Goal: Transaction & Acquisition: Obtain resource

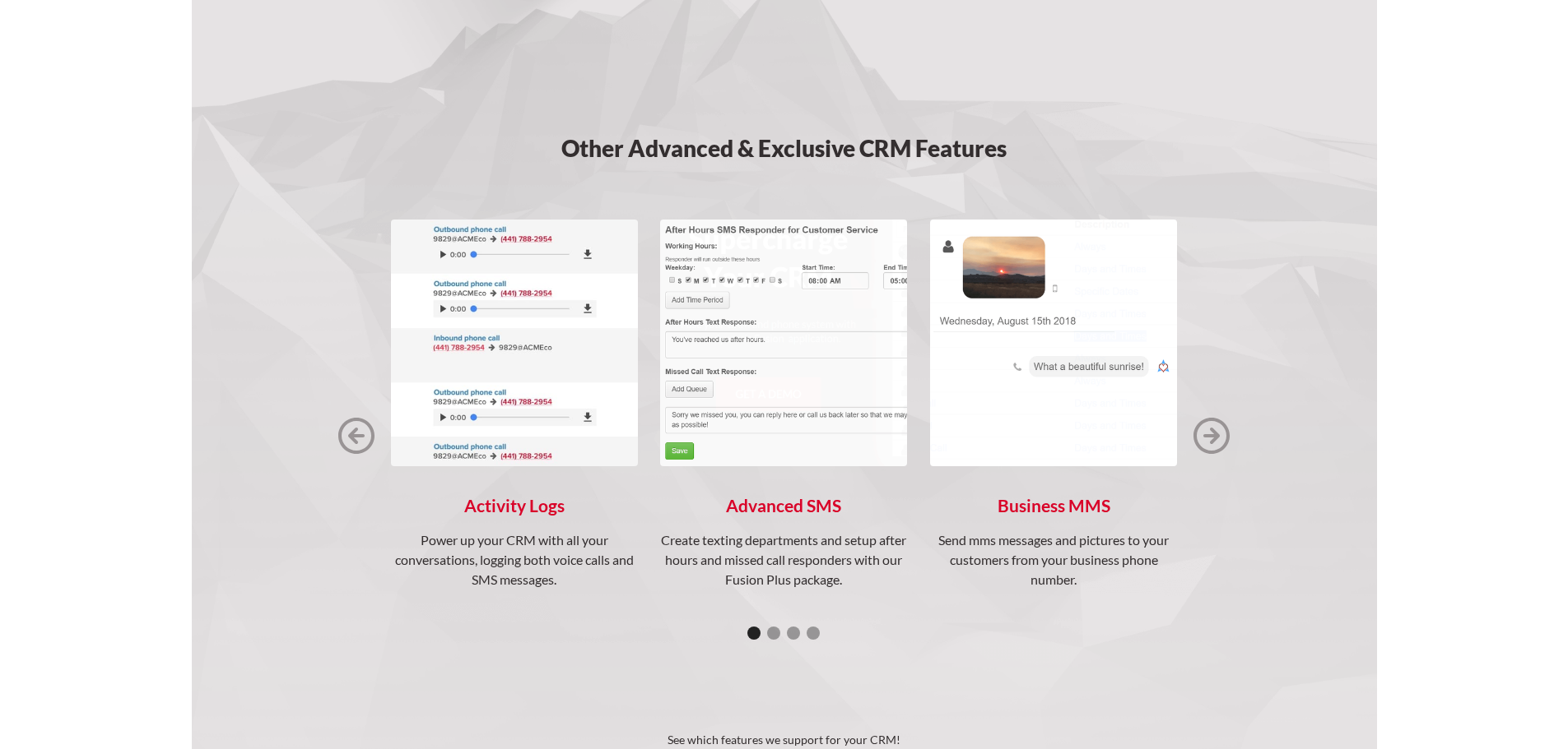
scroll to position [2057, 0]
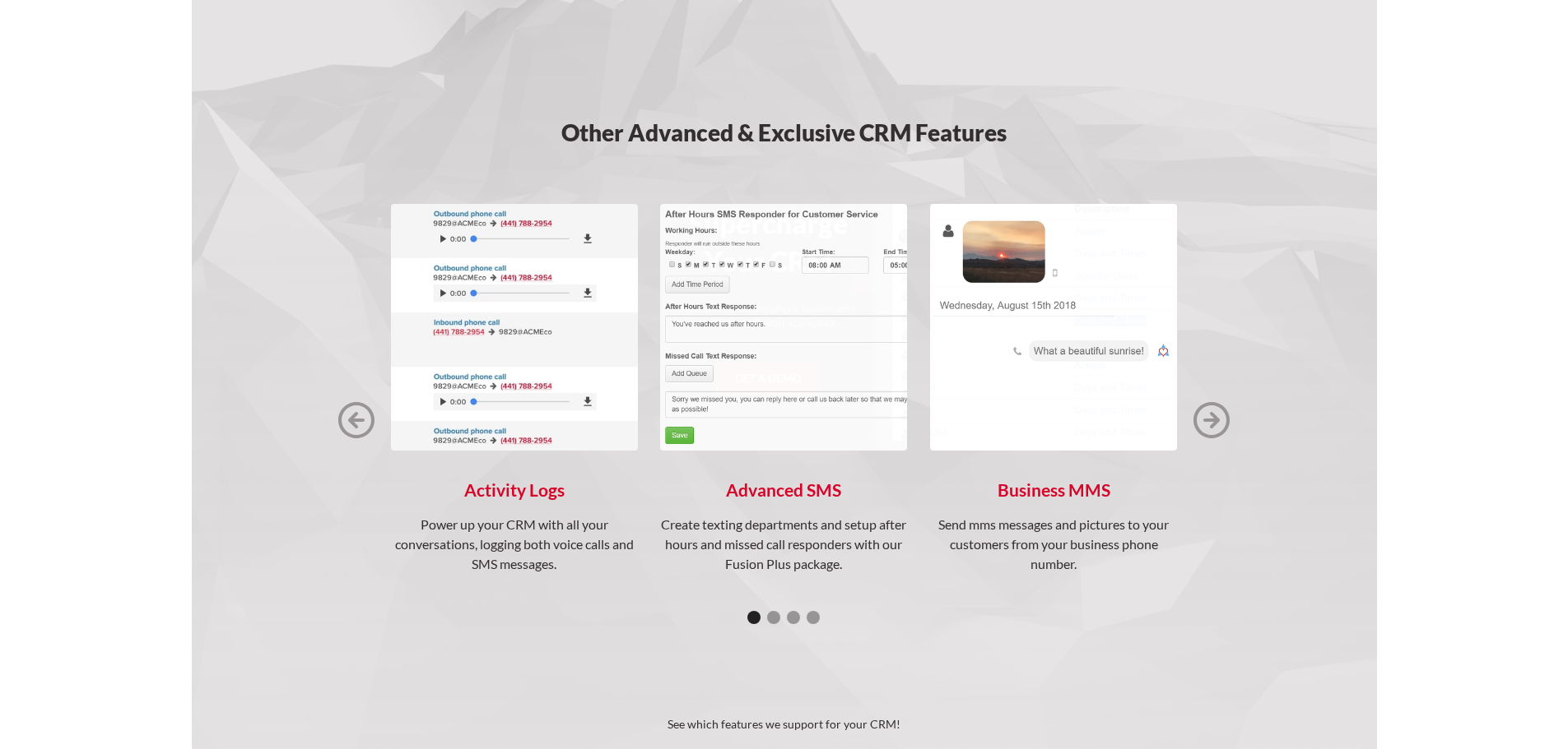
click at [1137, 392] on img "1 of 4" at bounding box center [1054, 327] width 247 height 246
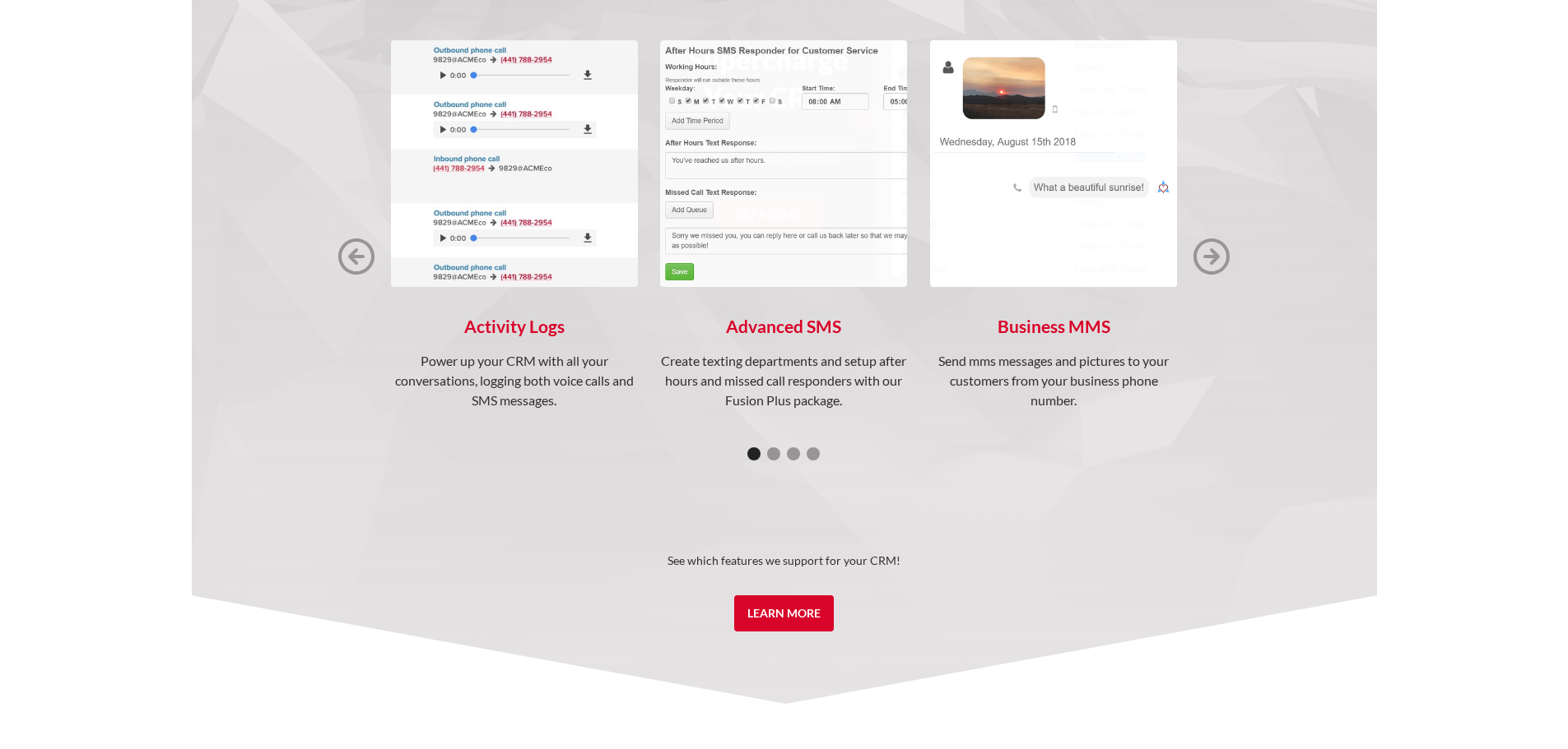
scroll to position [2221, 0]
click at [1212, 264] on img "next slide" at bounding box center [1211, 255] width 36 height 36
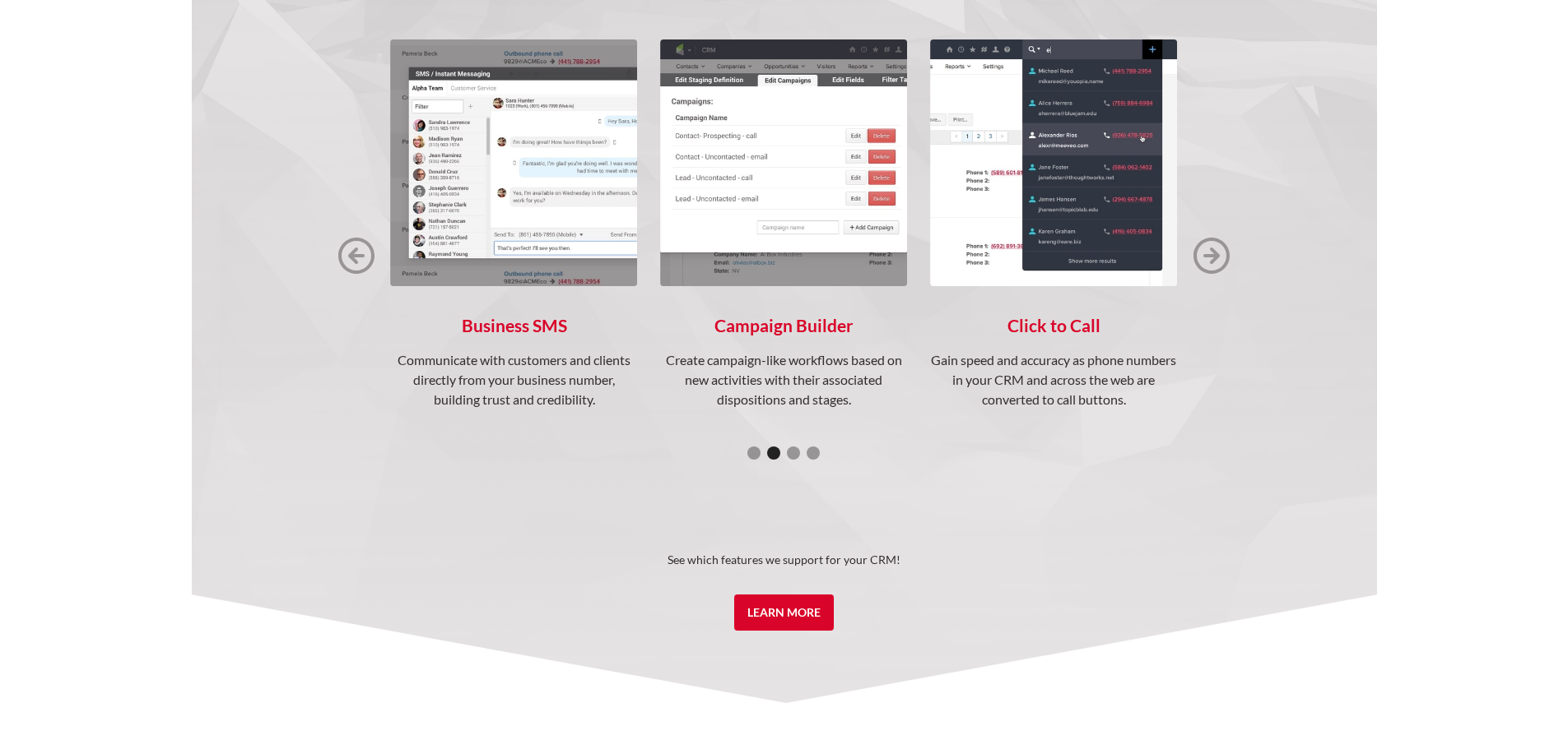
click at [1212, 265] on img "next slide" at bounding box center [1211, 255] width 36 height 36
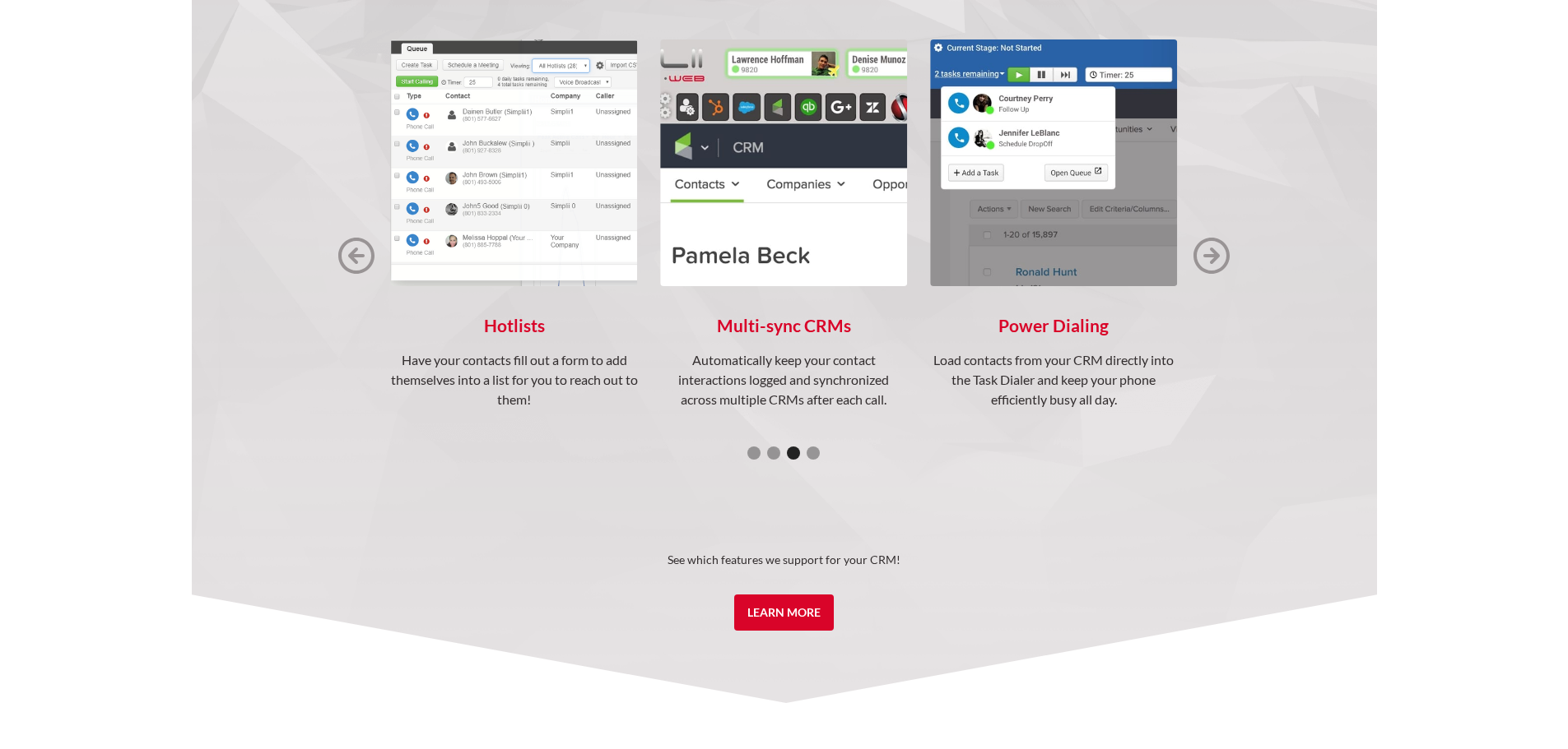
click at [339, 244] on img "previous slide" at bounding box center [356, 255] width 36 height 36
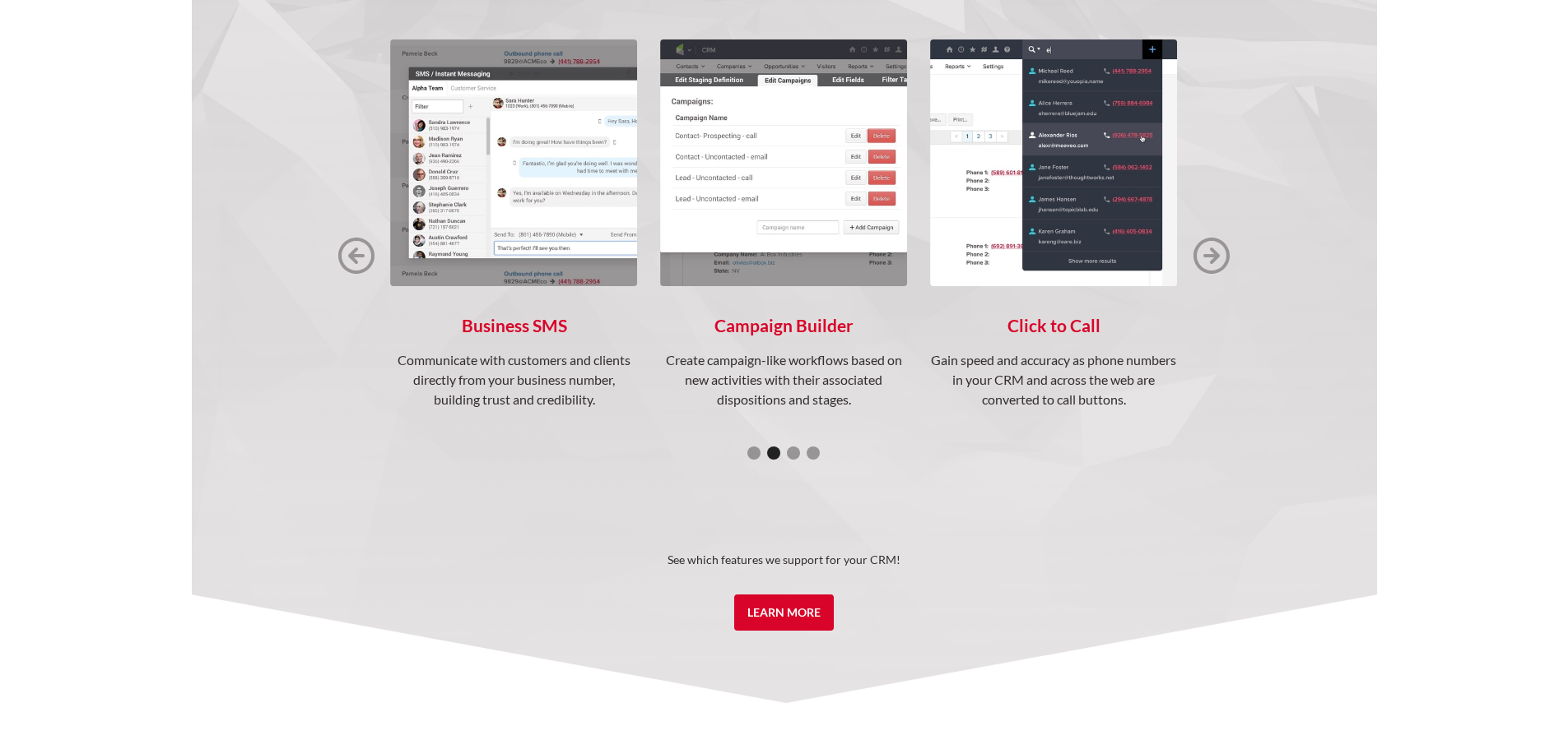
click at [496, 211] on img "2 of 4" at bounding box center [514, 163] width 247 height 247
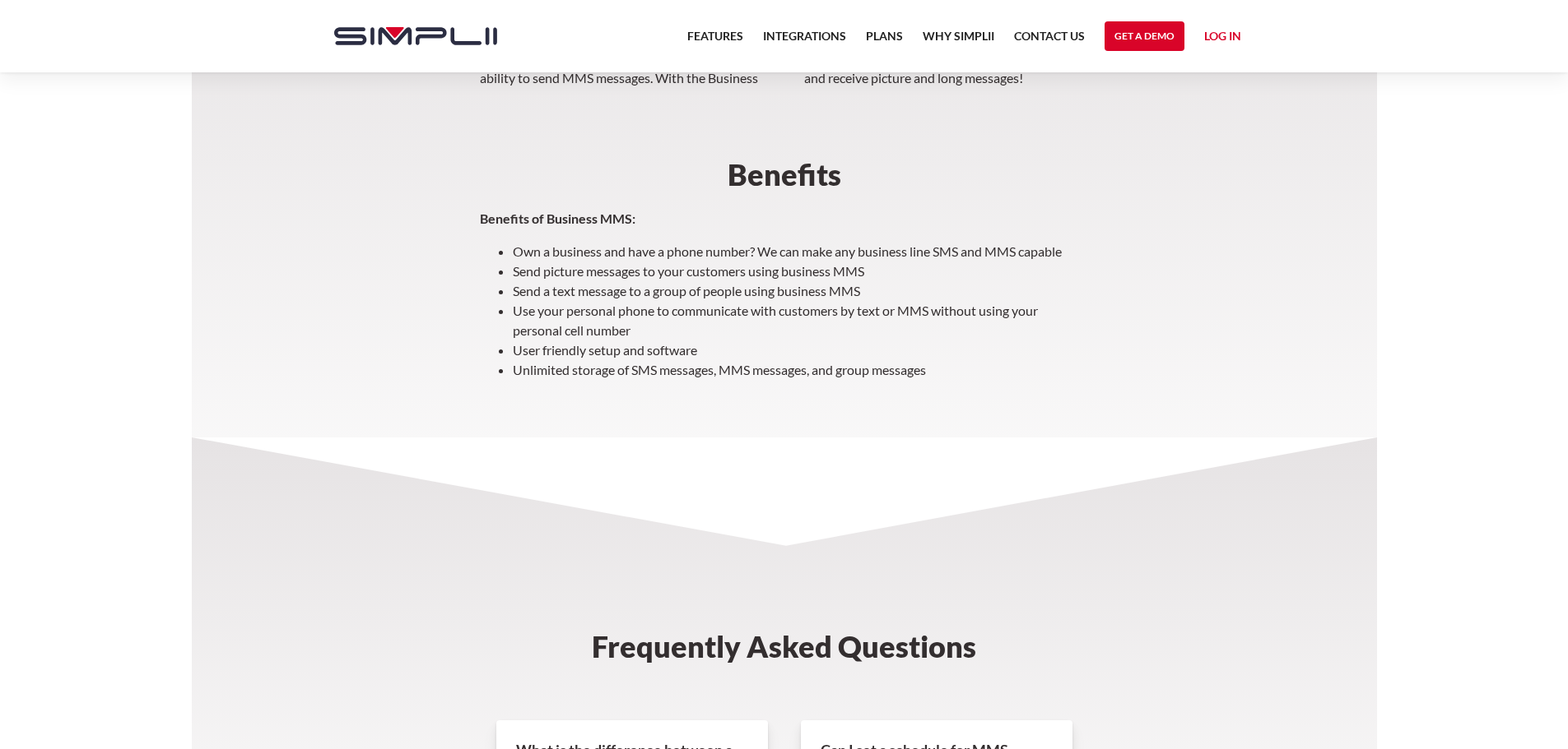
scroll to position [313, 0]
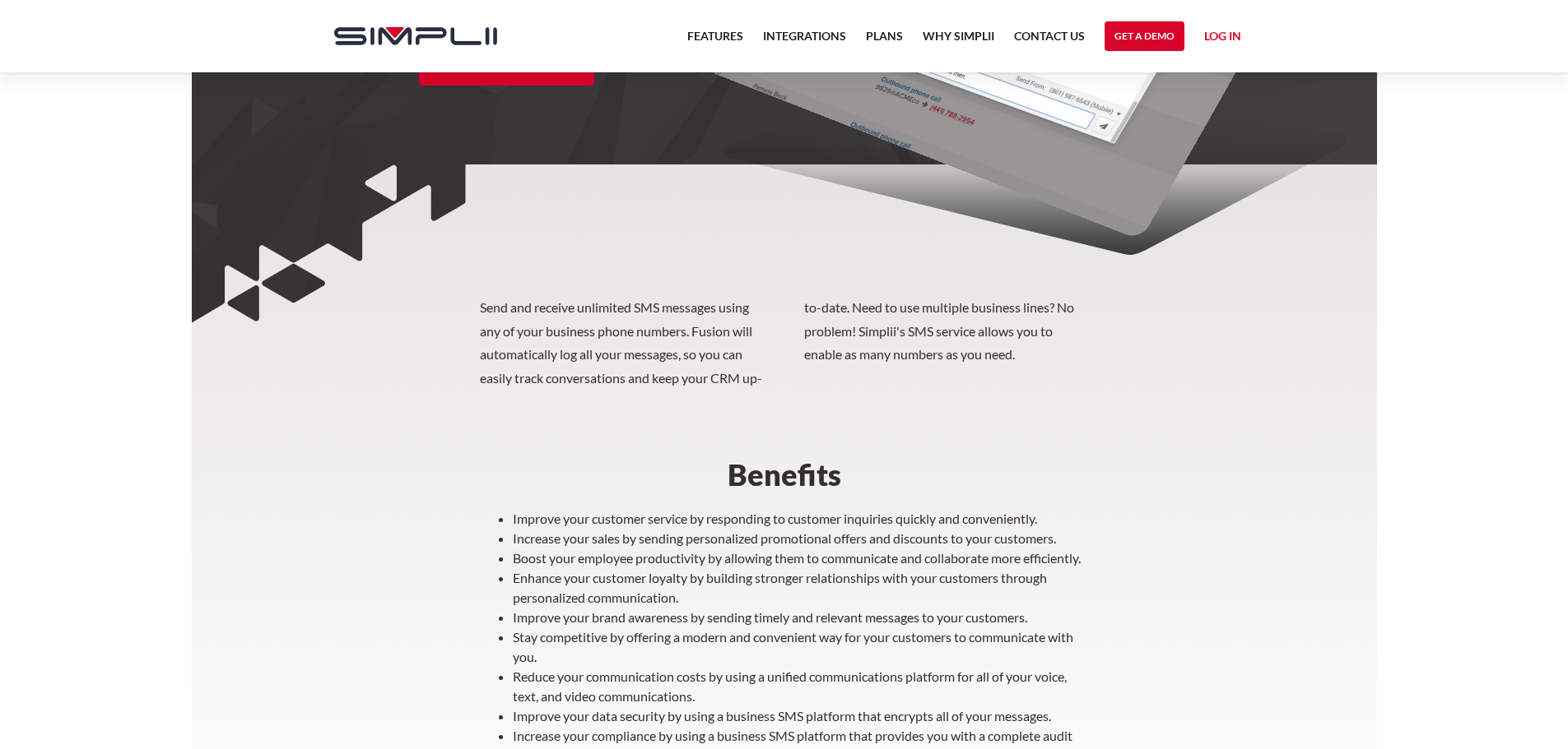
scroll to position [329, 0]
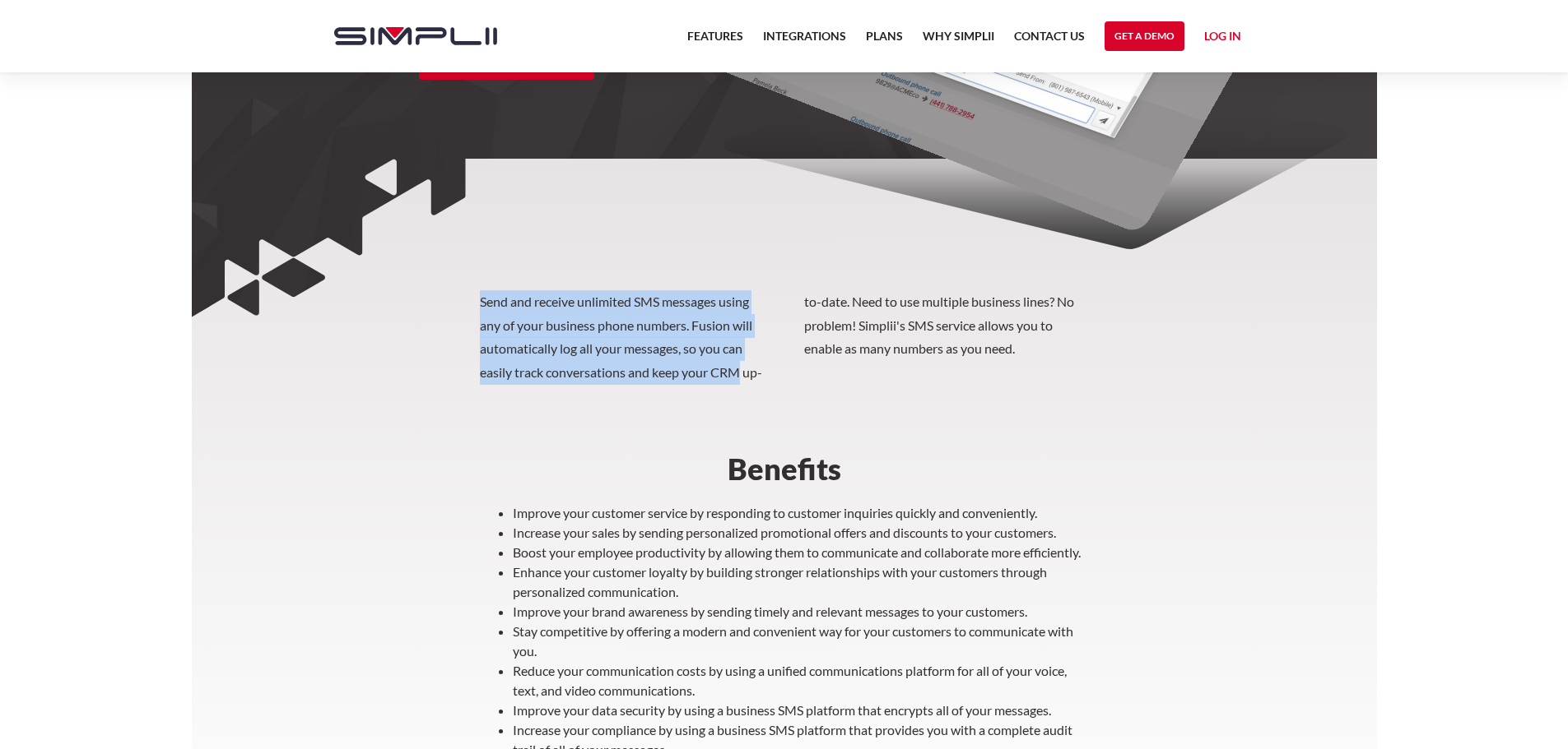
drag, startPoint x: 478, startPoint y: 302, endPoint x: 744, endPoint y: 374, distance: 275.6
copy p "Send and receive unlimited SMS messages using any of your business phone number…"
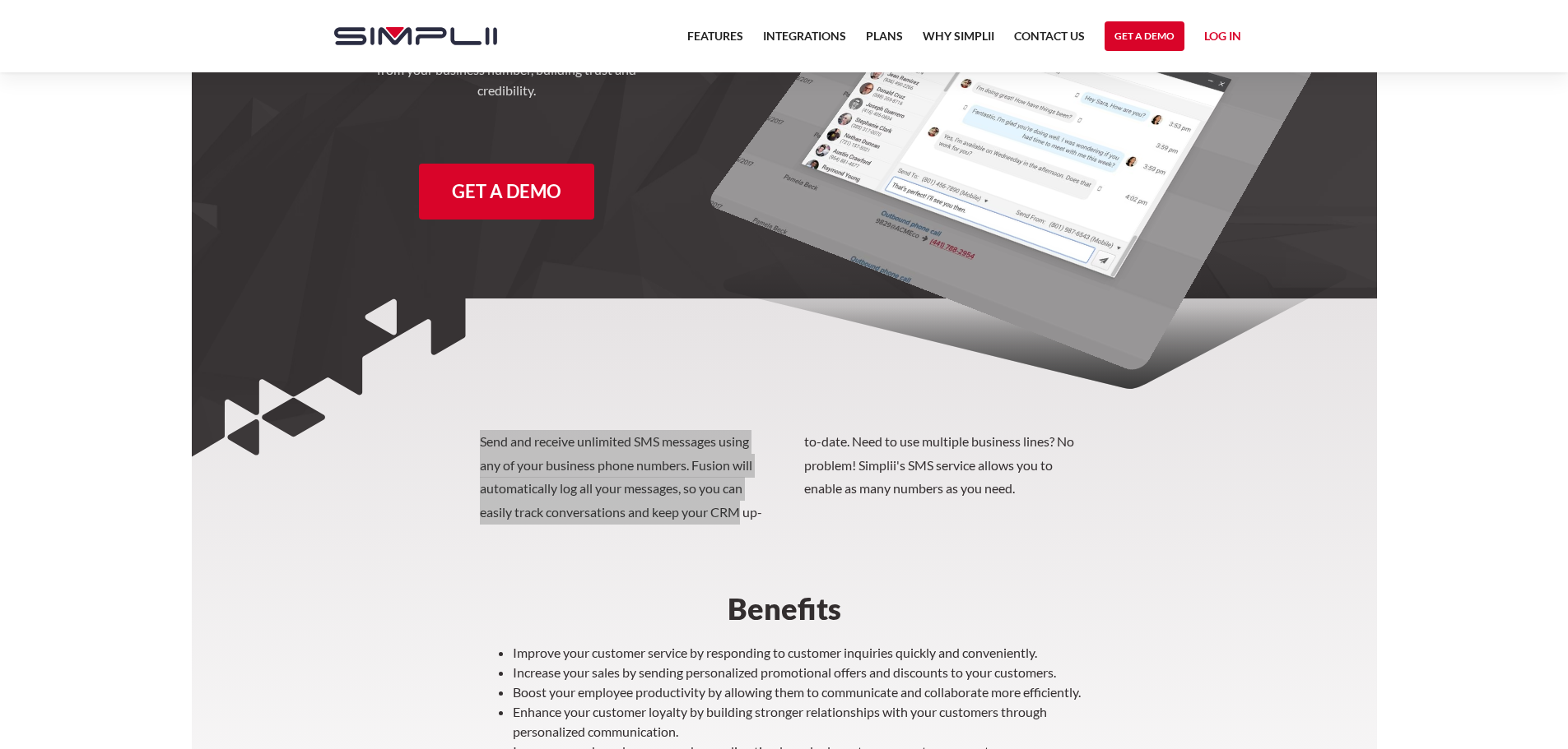
scroll to position [0, 0]
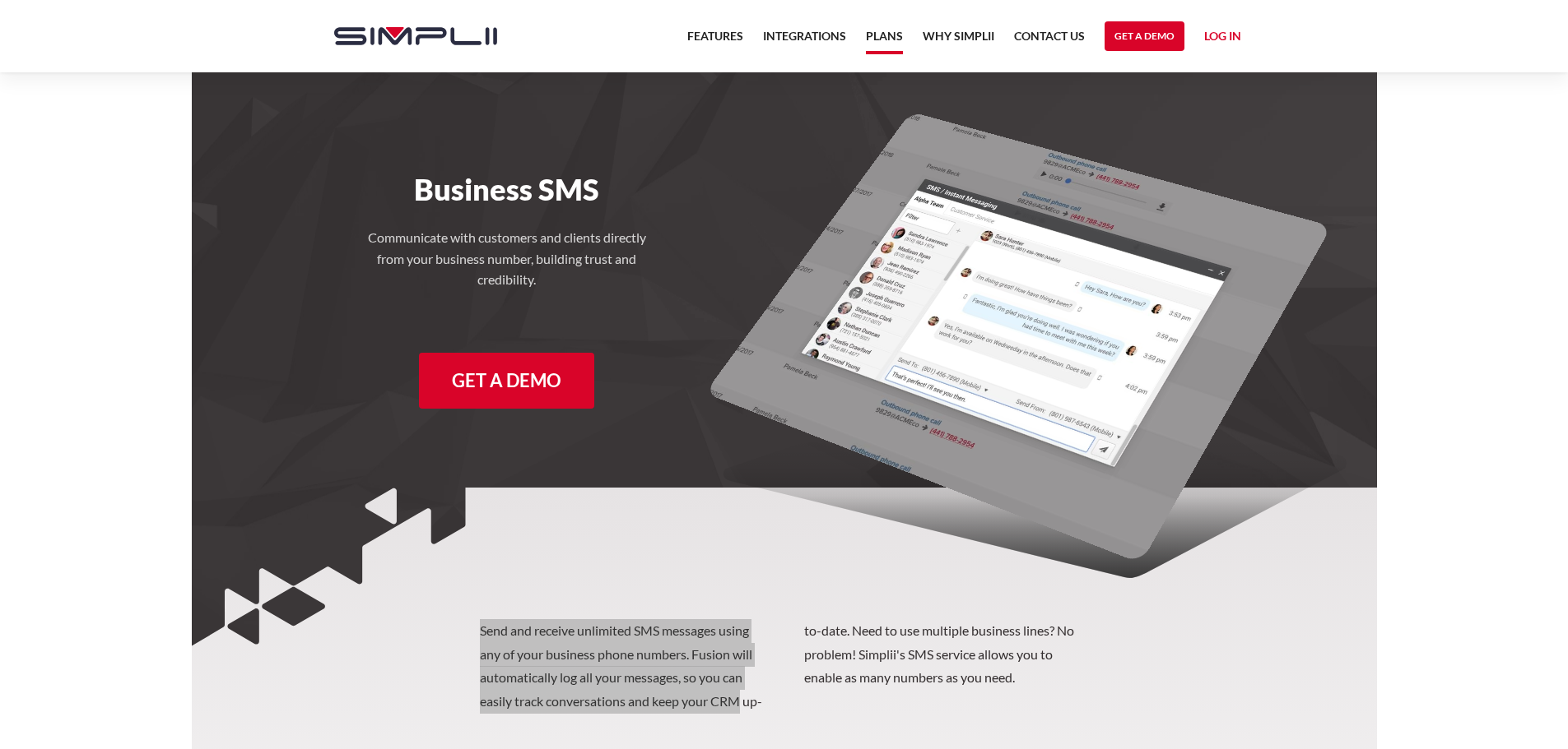
click at [894, 36] on link "Plans" at bounding box center [884, 40] width 37 height 28
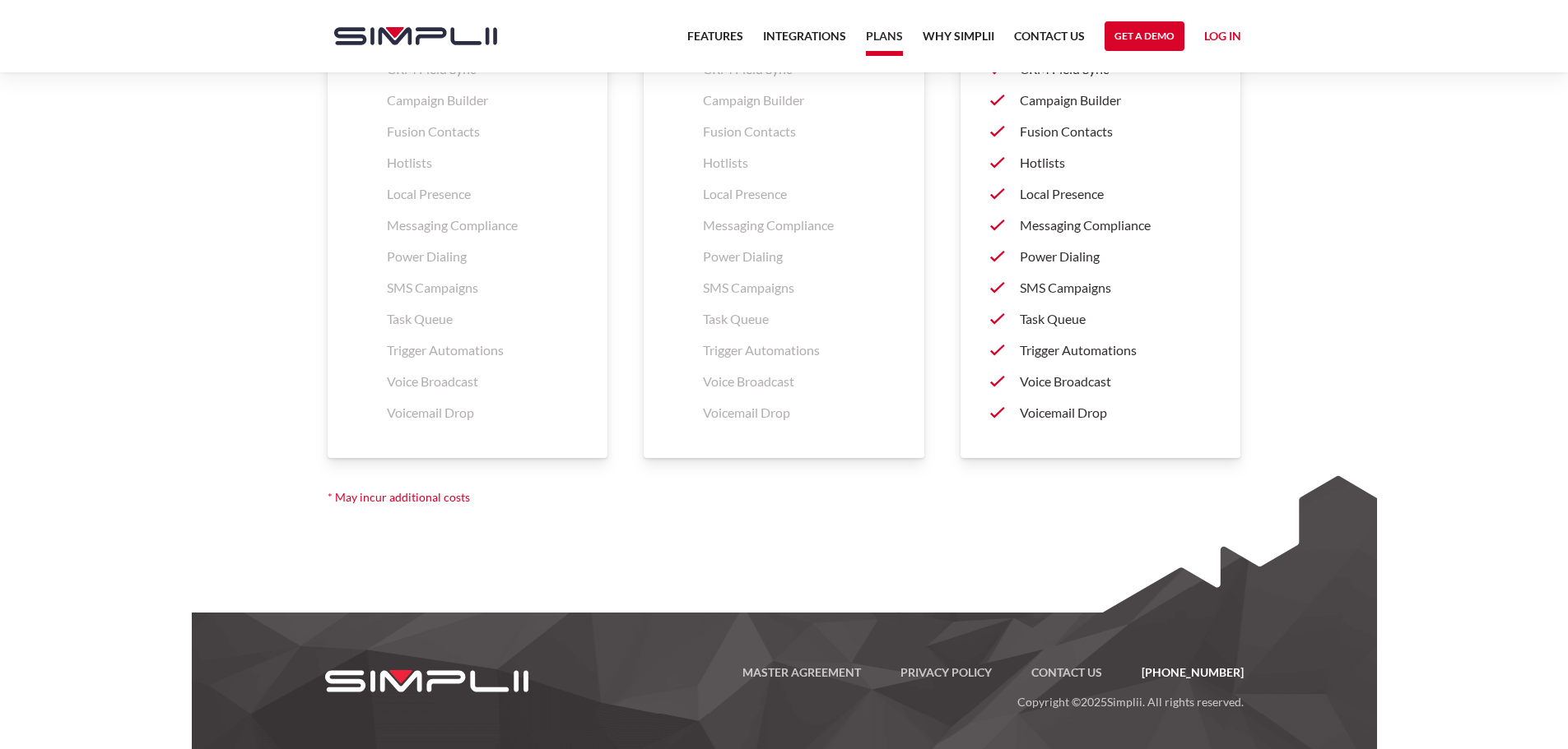
scroll to position [2660, 0]
click at [363, 500] on p "* May incur additional costs" at bounding box center [784, 497] width 933 height 39
click at [330, 496] on p "* May incur additional costs" at bounding box center [784, 497] width 933 height 39
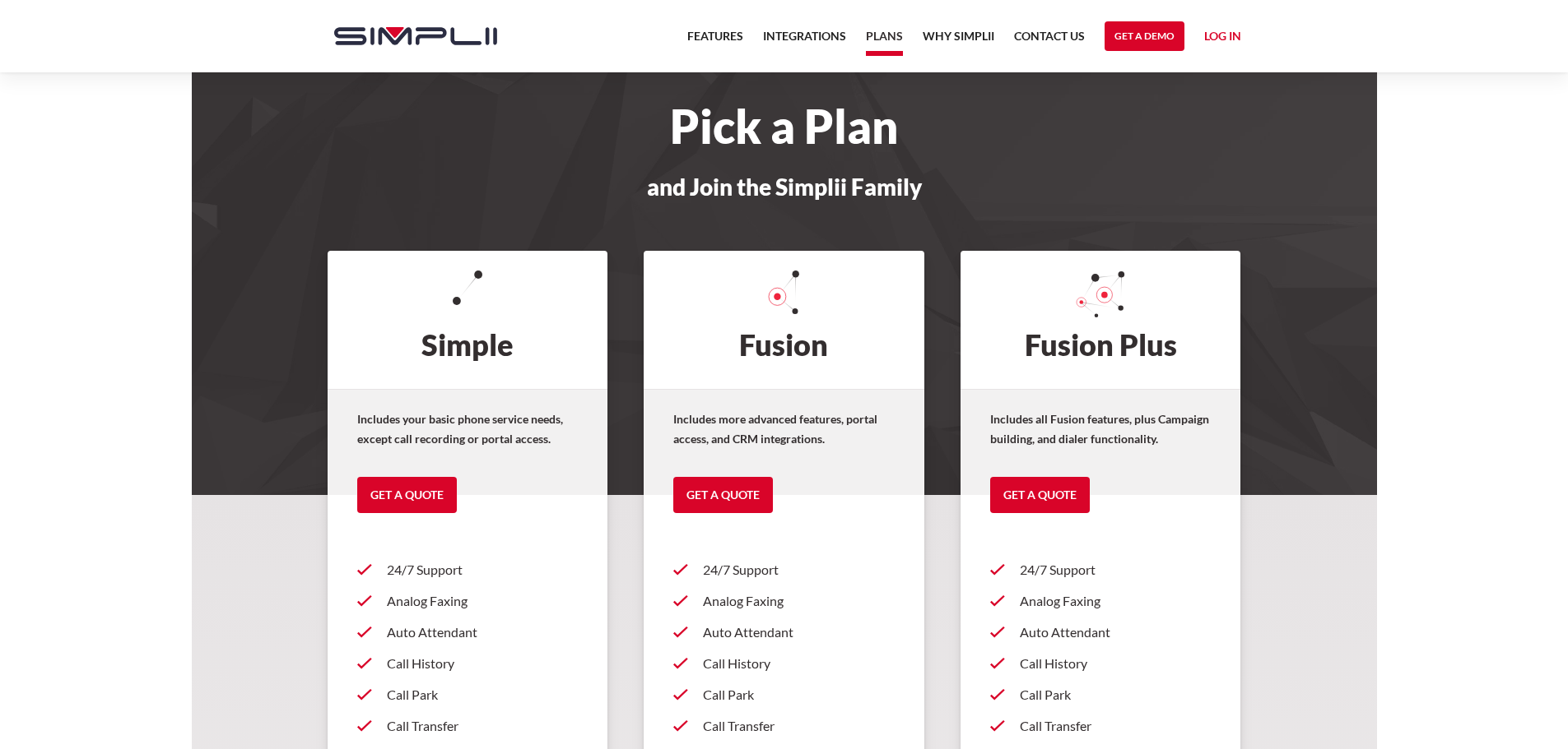
scroll to position [0, 0]
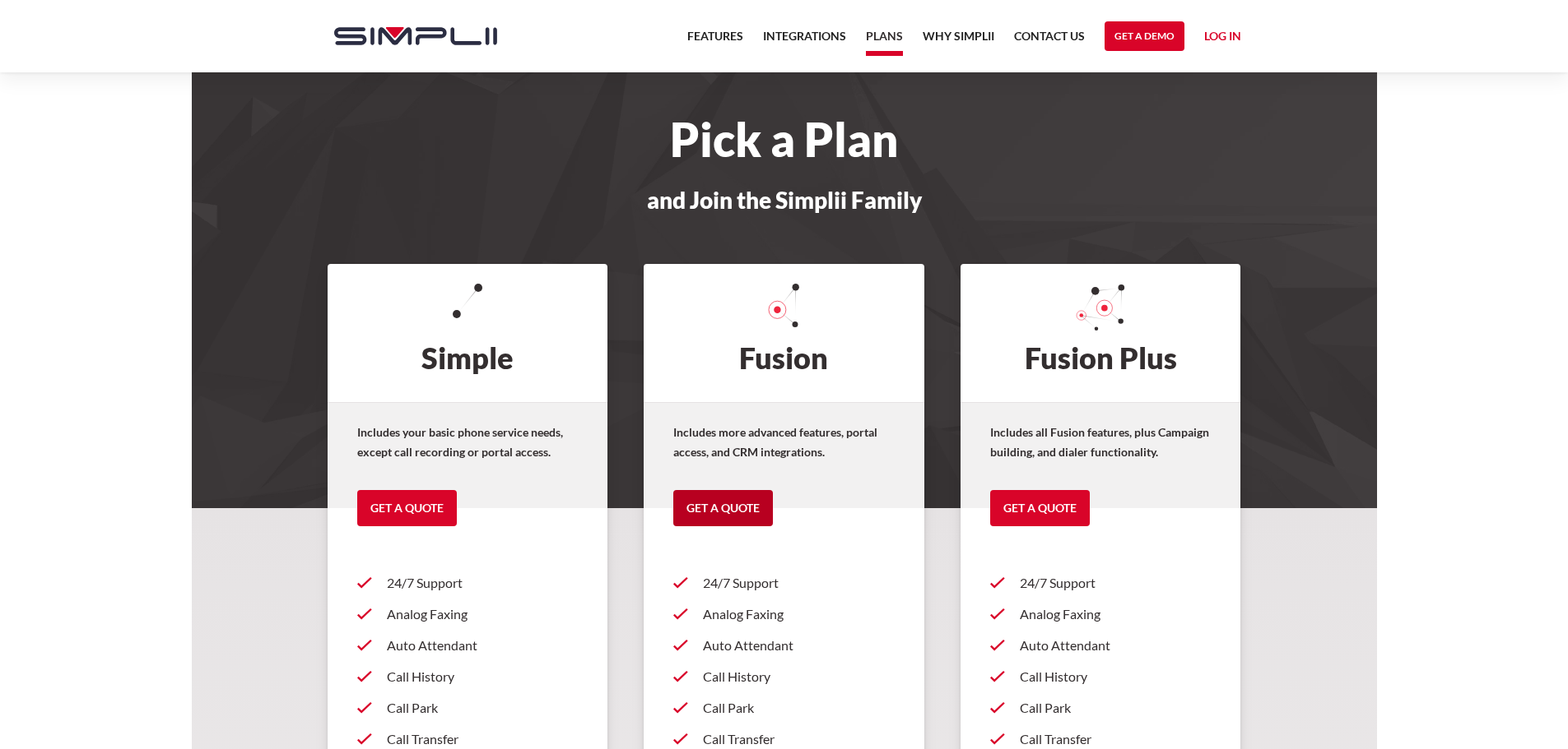
click at [698, 508] on link "Get a Quote" at bounding box center [723, 508] width 99 height 36
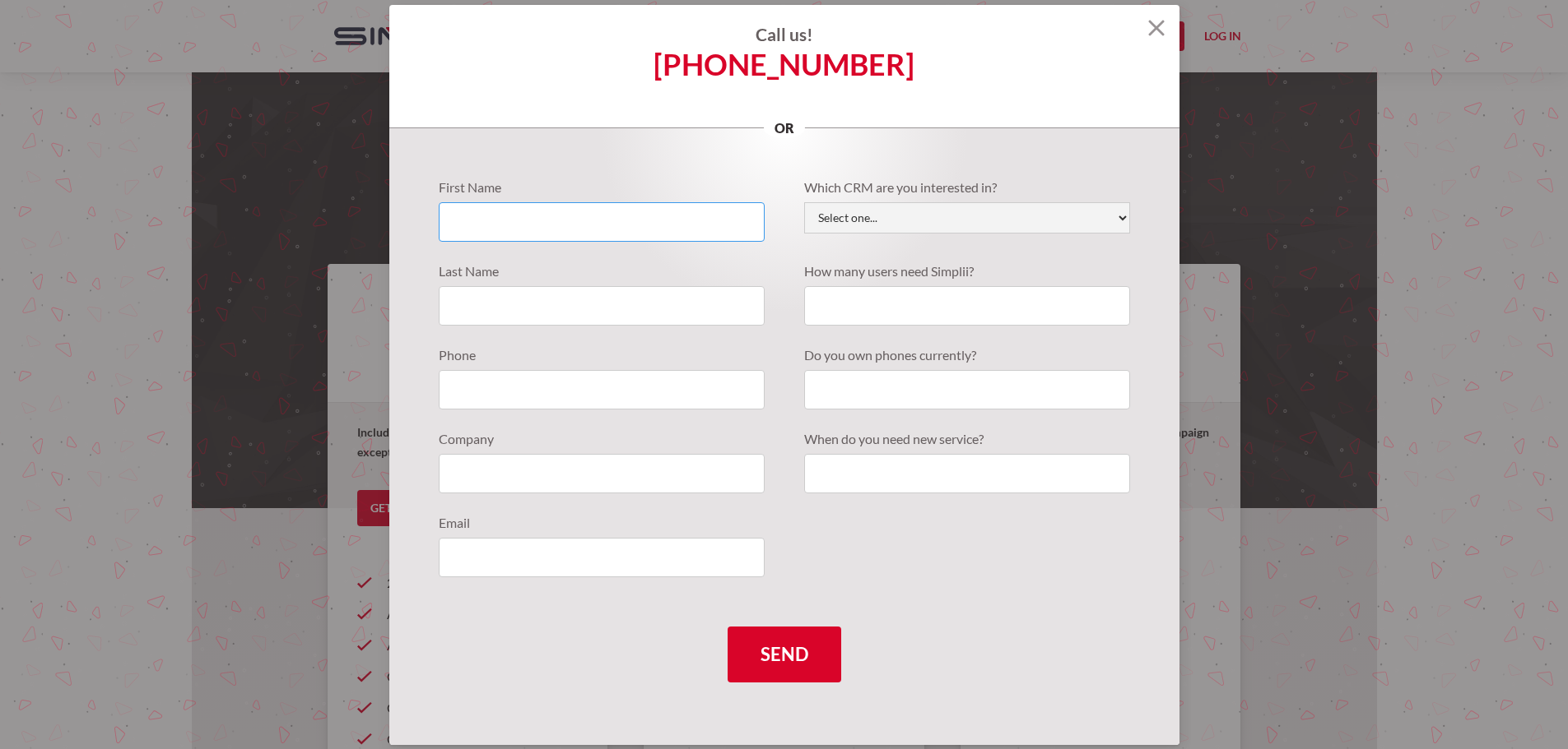
click at [526, 221] on input "Quote Requests" at bounding box center [602, 222] width 326 height 39
drag, startPoint x: 534, startPoint y: 228, endPoint x: 563, endPoint y: 226, distance: 29.1
click at [534, 228] on input "Quote Requests" at bounding box center [602, 222] width 326 height 39
click at [1156, 28] on img at bounding box center [1156, 27] width 16 height 16
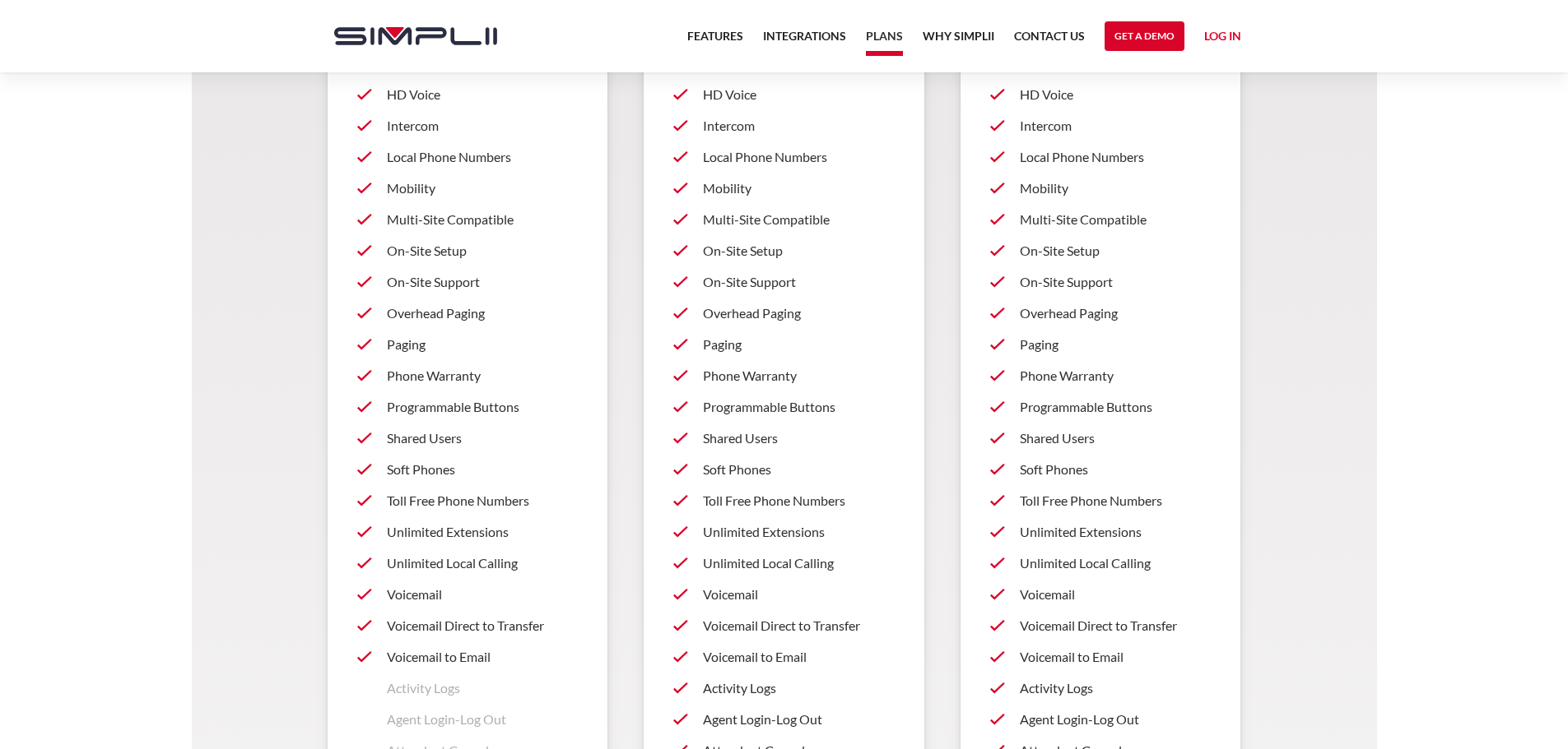
scroll to position [850, 0]
click at [716, 31] on link "Features" at bounding box center [714, 40] width 56 height 28
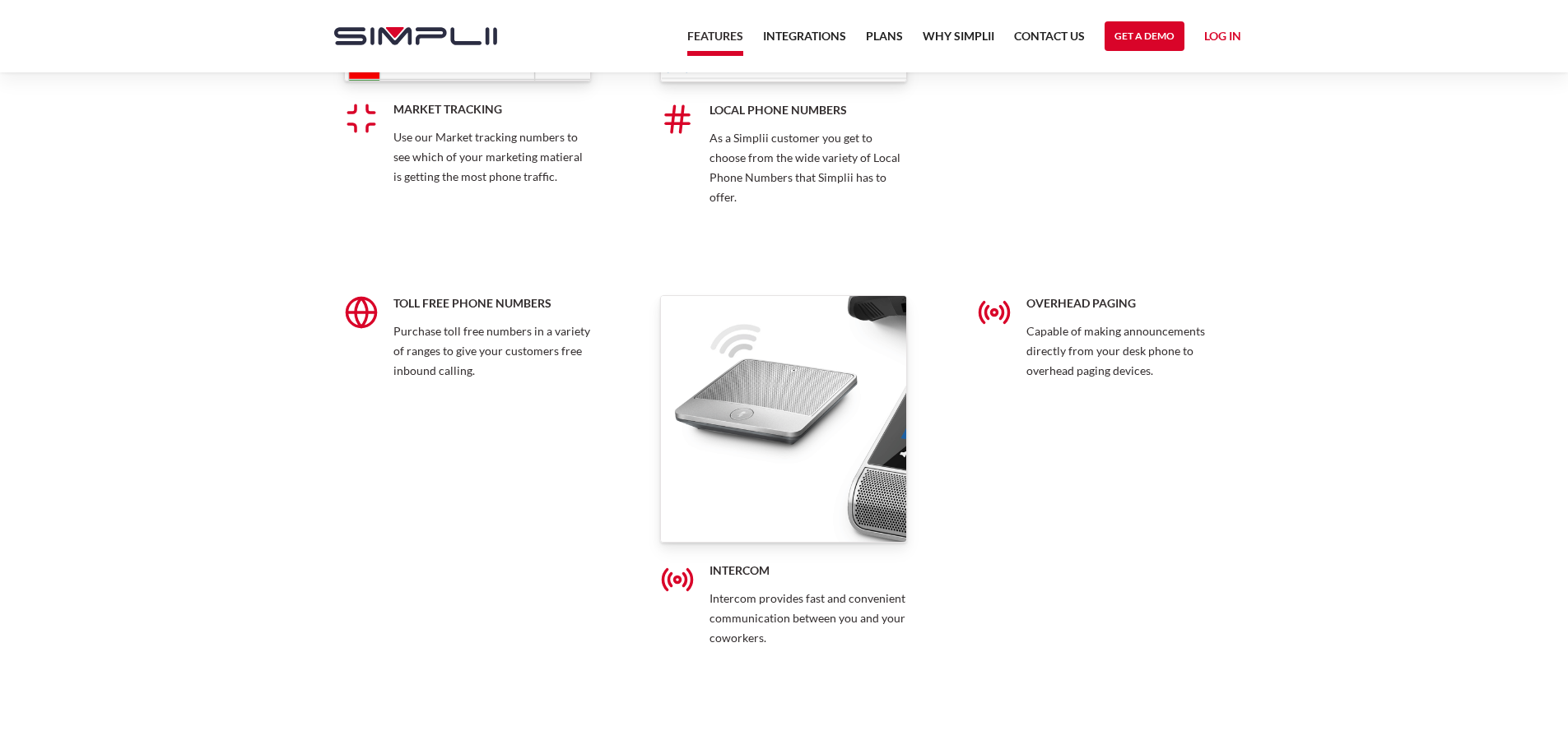
scroll to position [10035, 0]
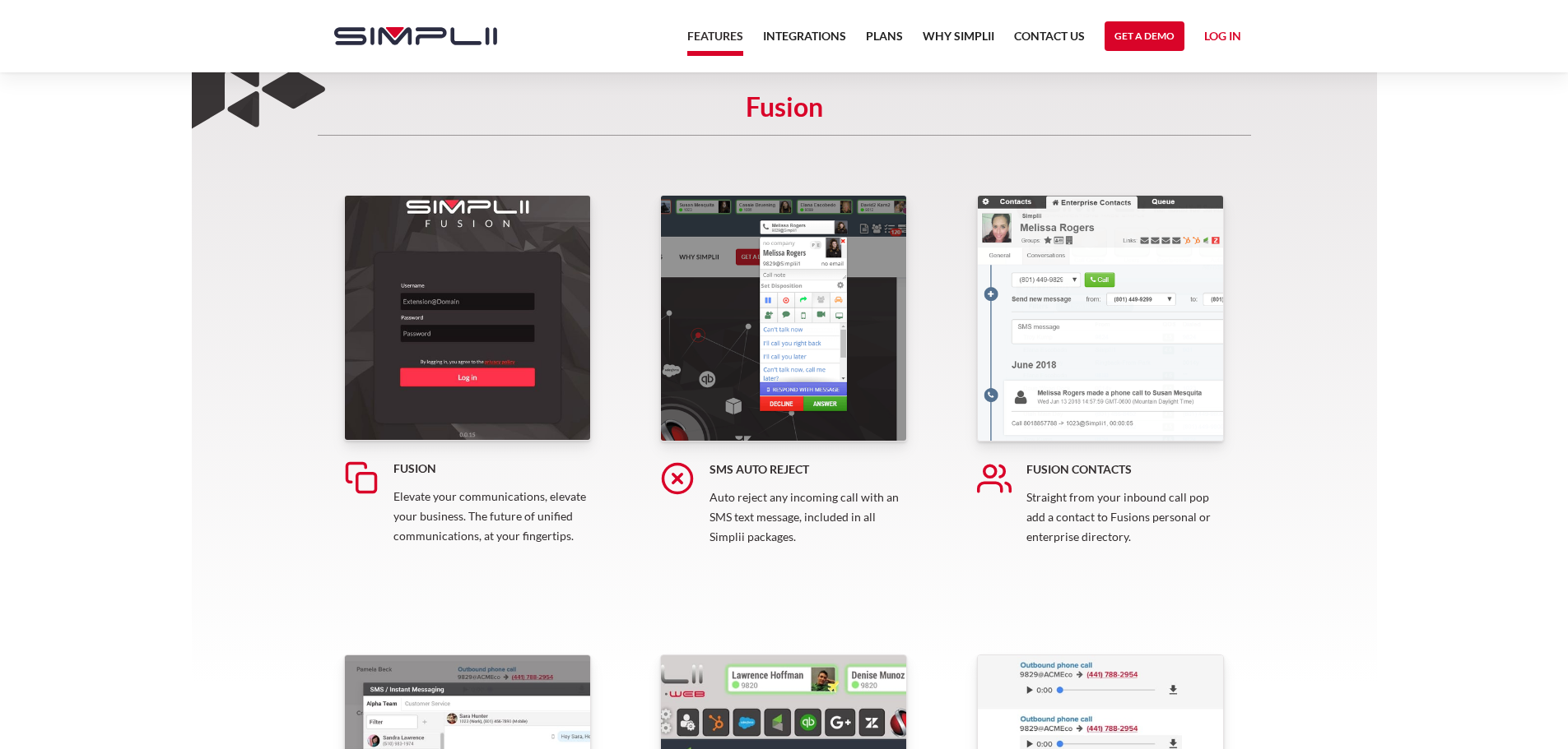
scroll to position [247, 0]
